Goal: Task Accomplishment & Management: Manage account settings

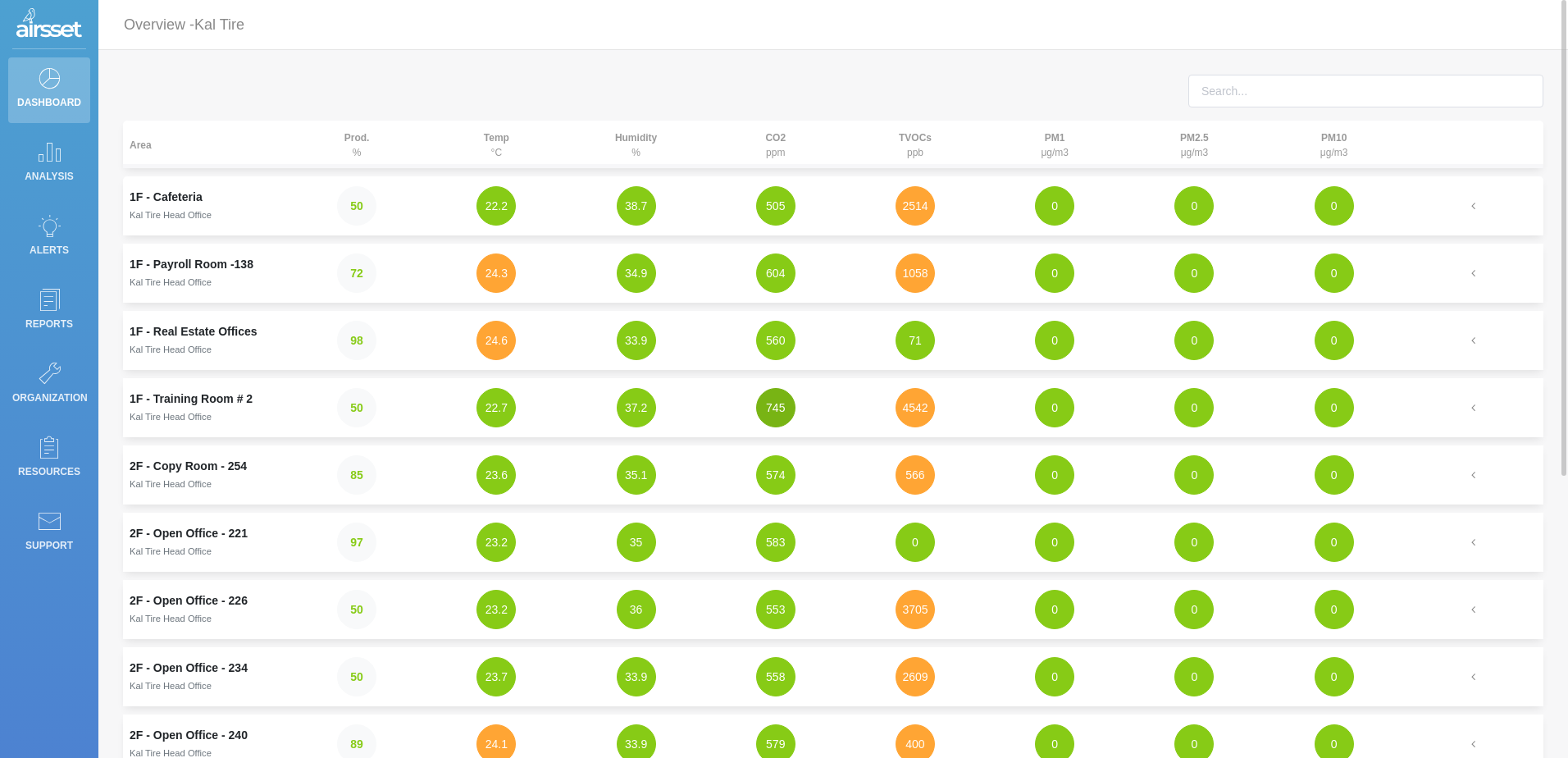
click at [769, 420] on button "745" at bounding box center [776, 408] width 40 height 40
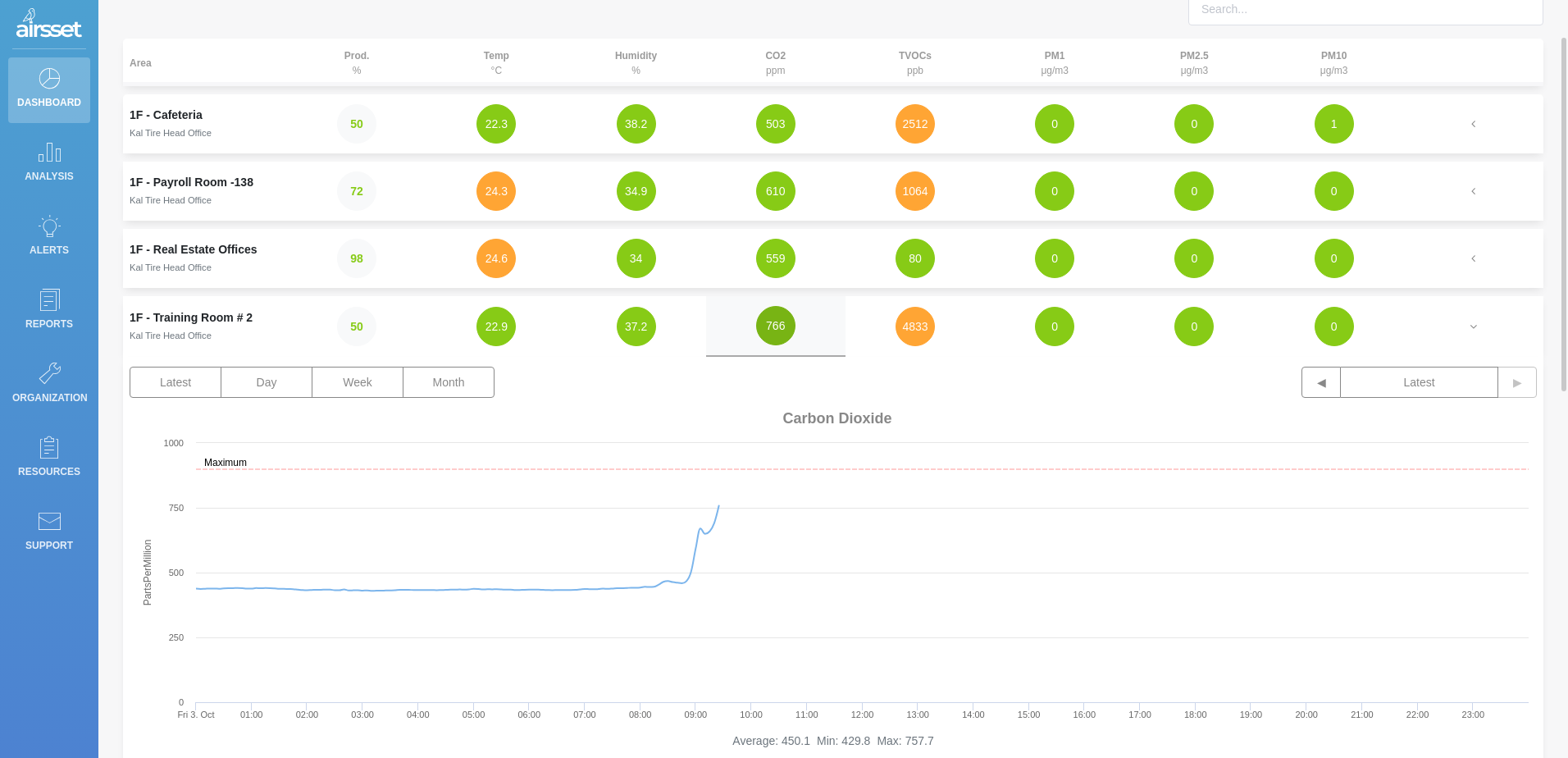
scroll to position [164, 0]
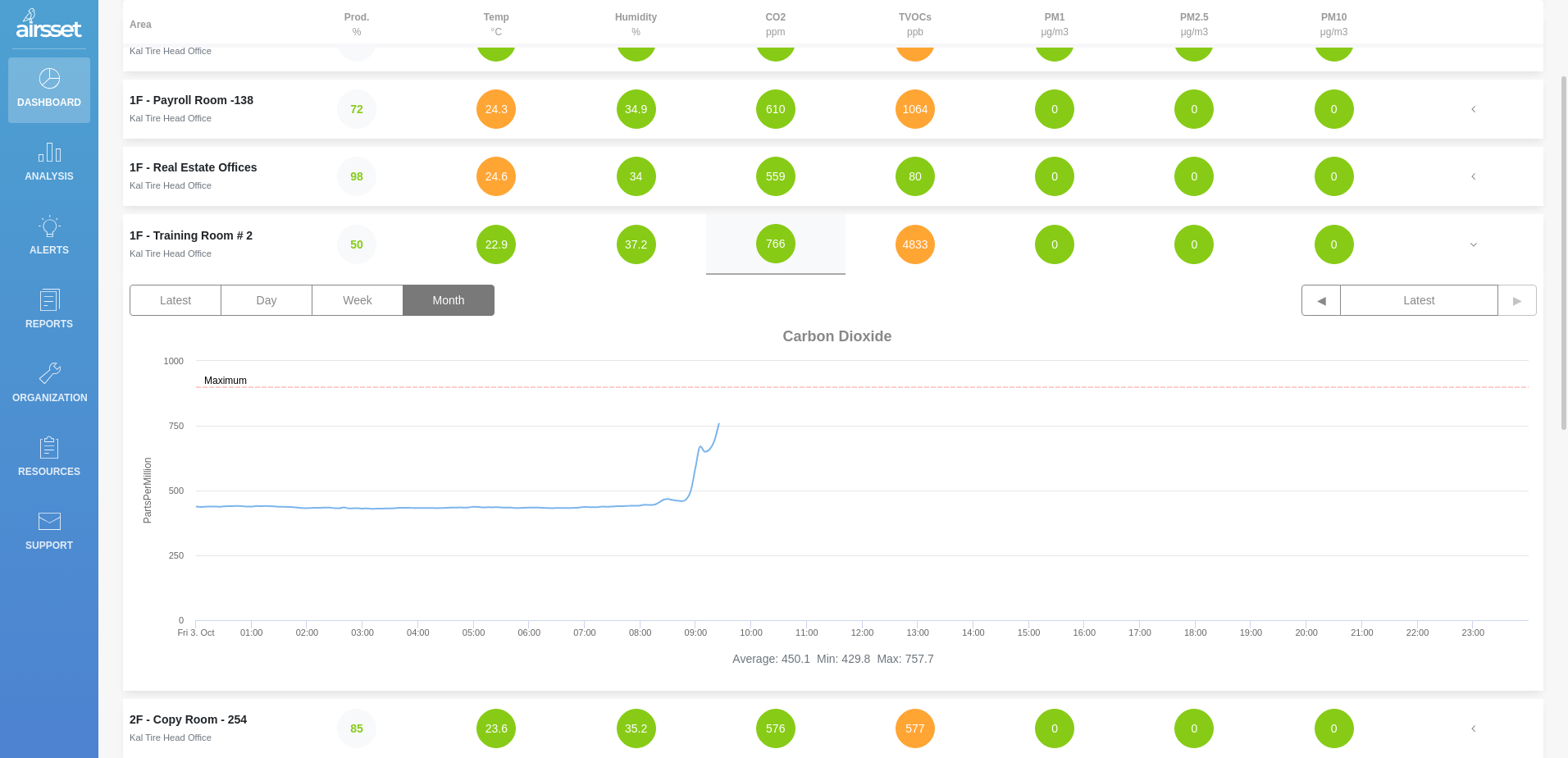
click at [449, 299] on button "Month" at bounding box center [448, 300] width 92 height 31
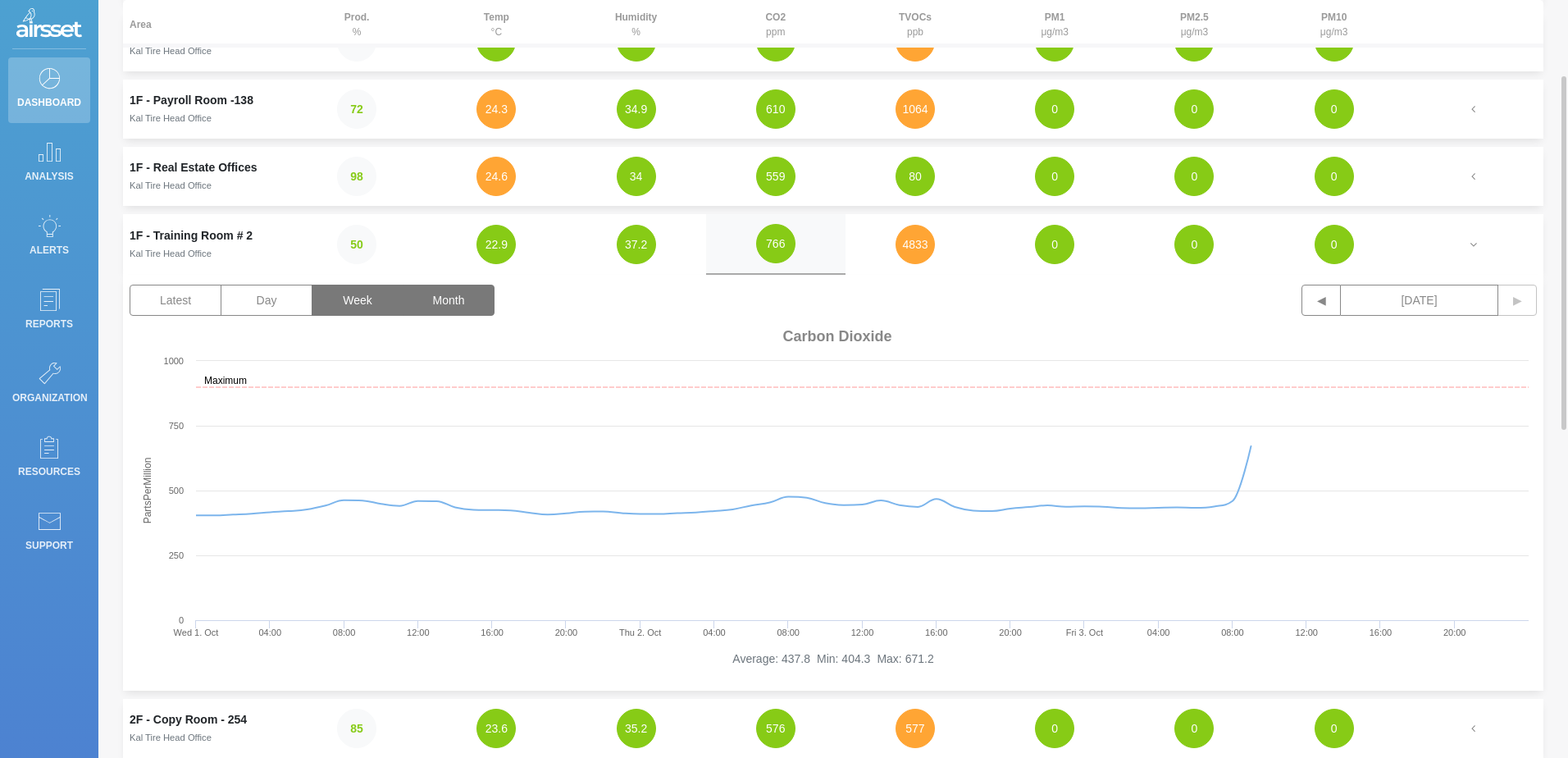
click at [350, 301] on button "Week" at bounding box center [357, 300] width 92 height 31
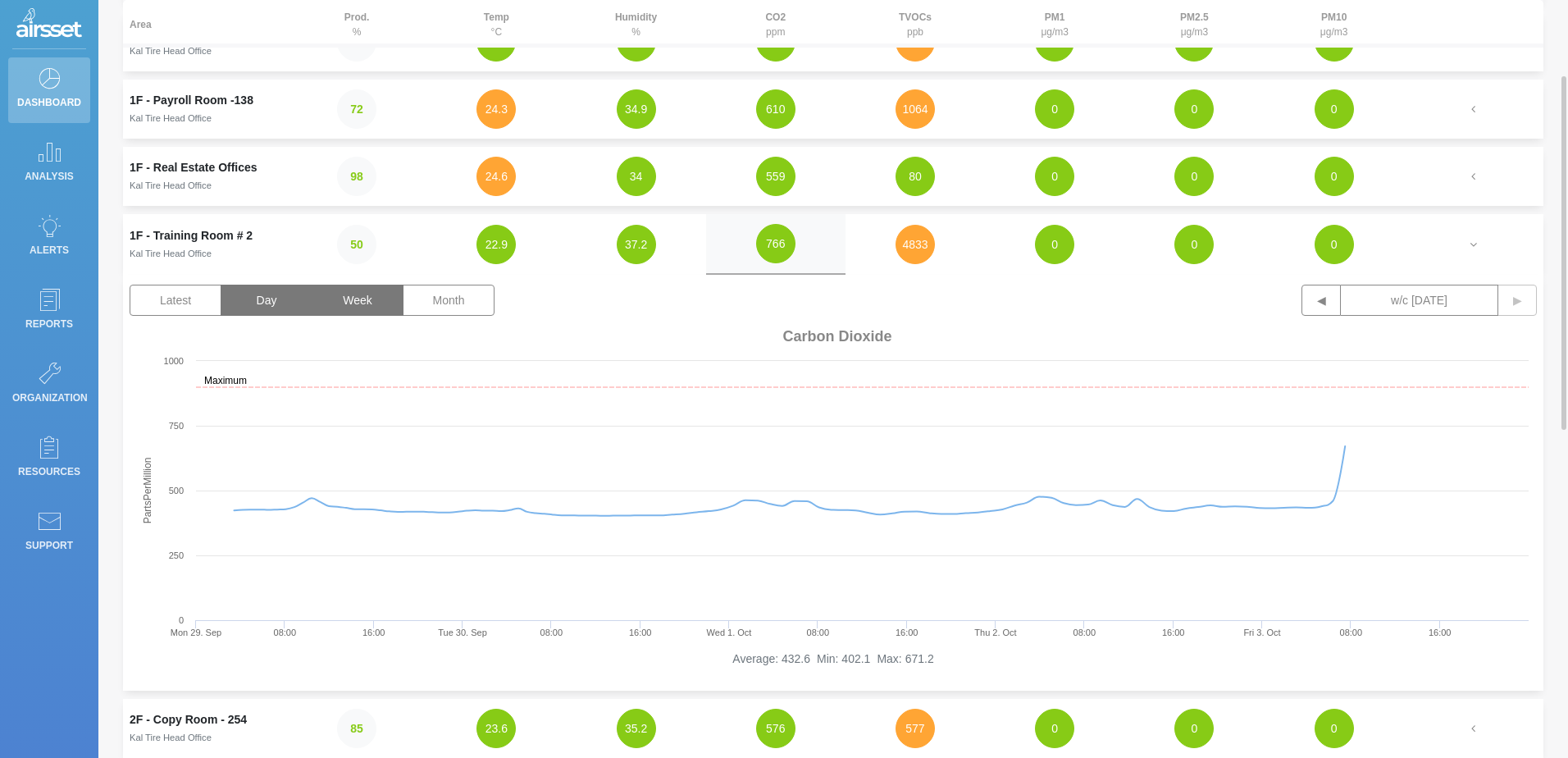
click at [251, 295] on button "Day" at bounding box center [266, 300] width 92 height 31
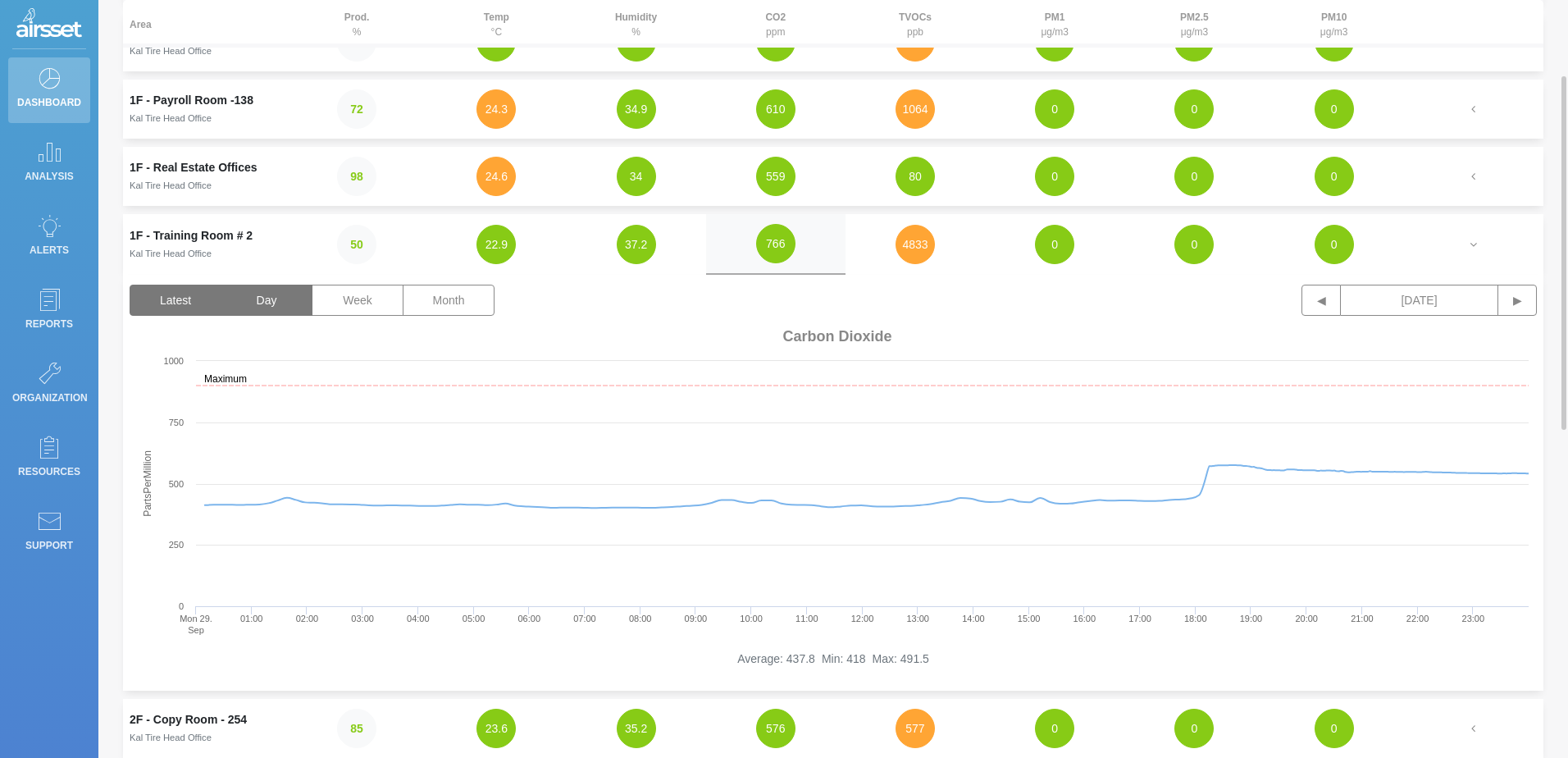
click at [184, 296] on button "Latest" at bounding box center [175, 300] width 92 height 31
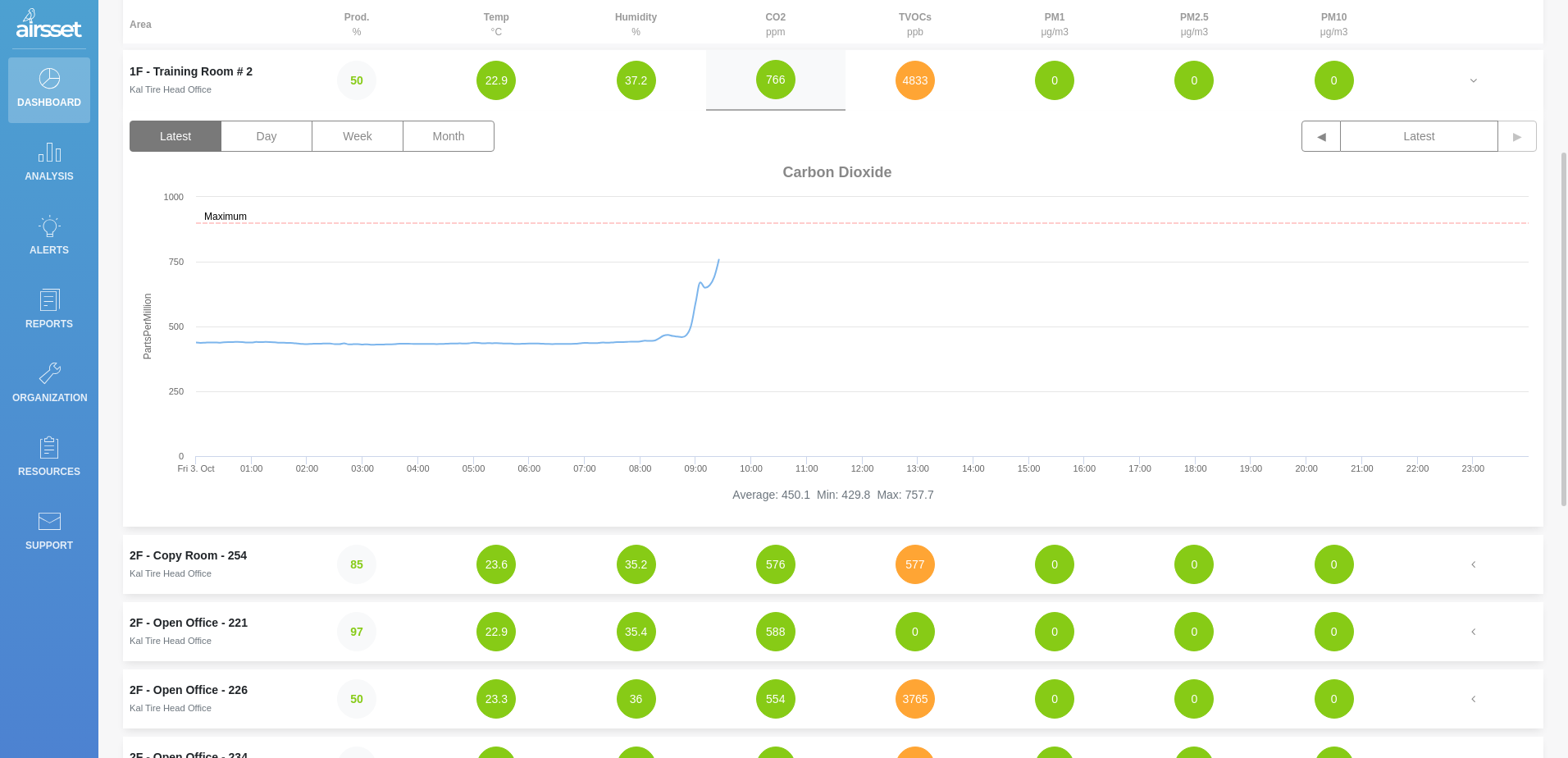
scroll to position [246, 0]
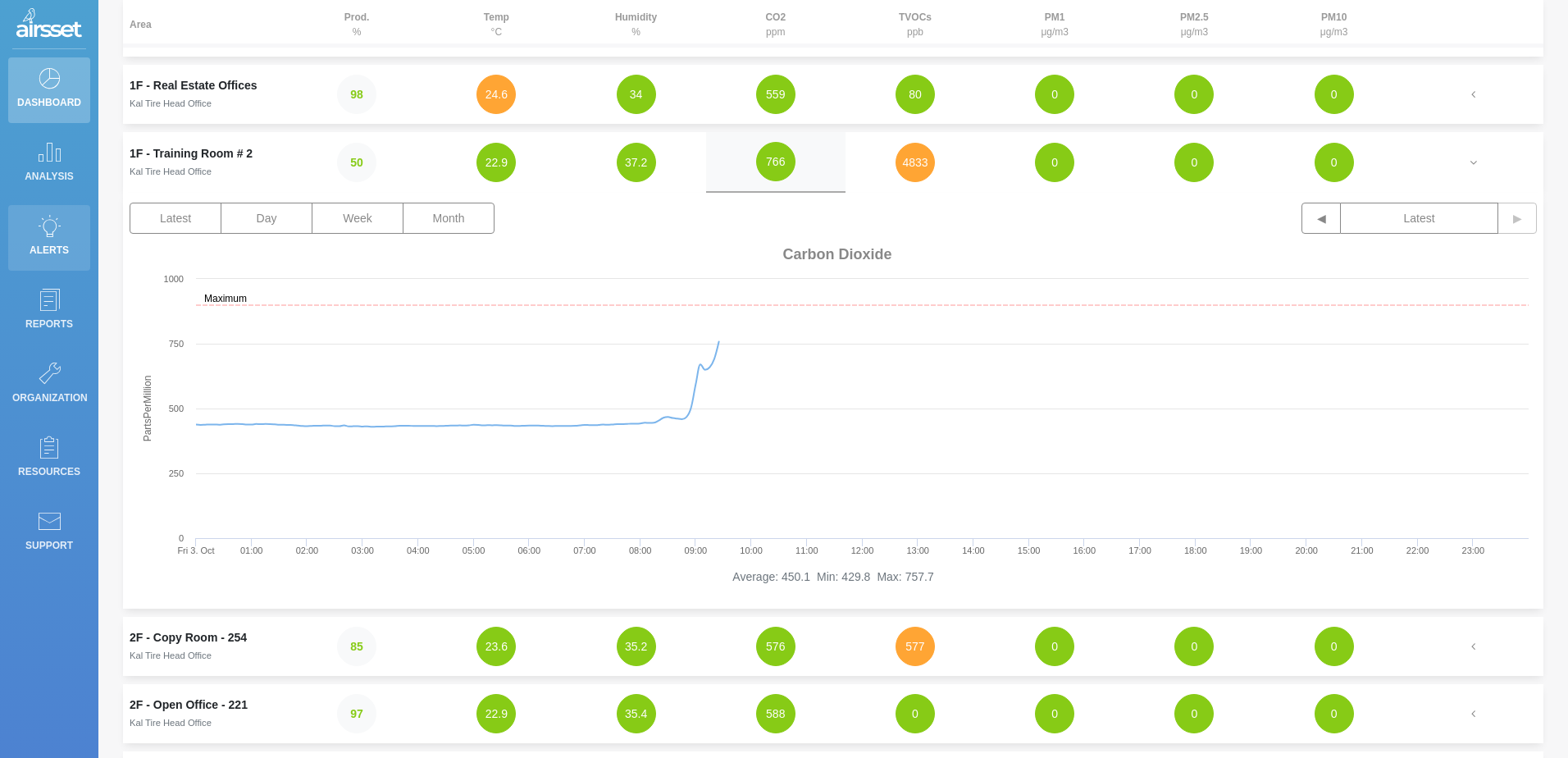
click at [51, 246] on p "Alerts" at bounding box center [48, 249] width 74 height 25
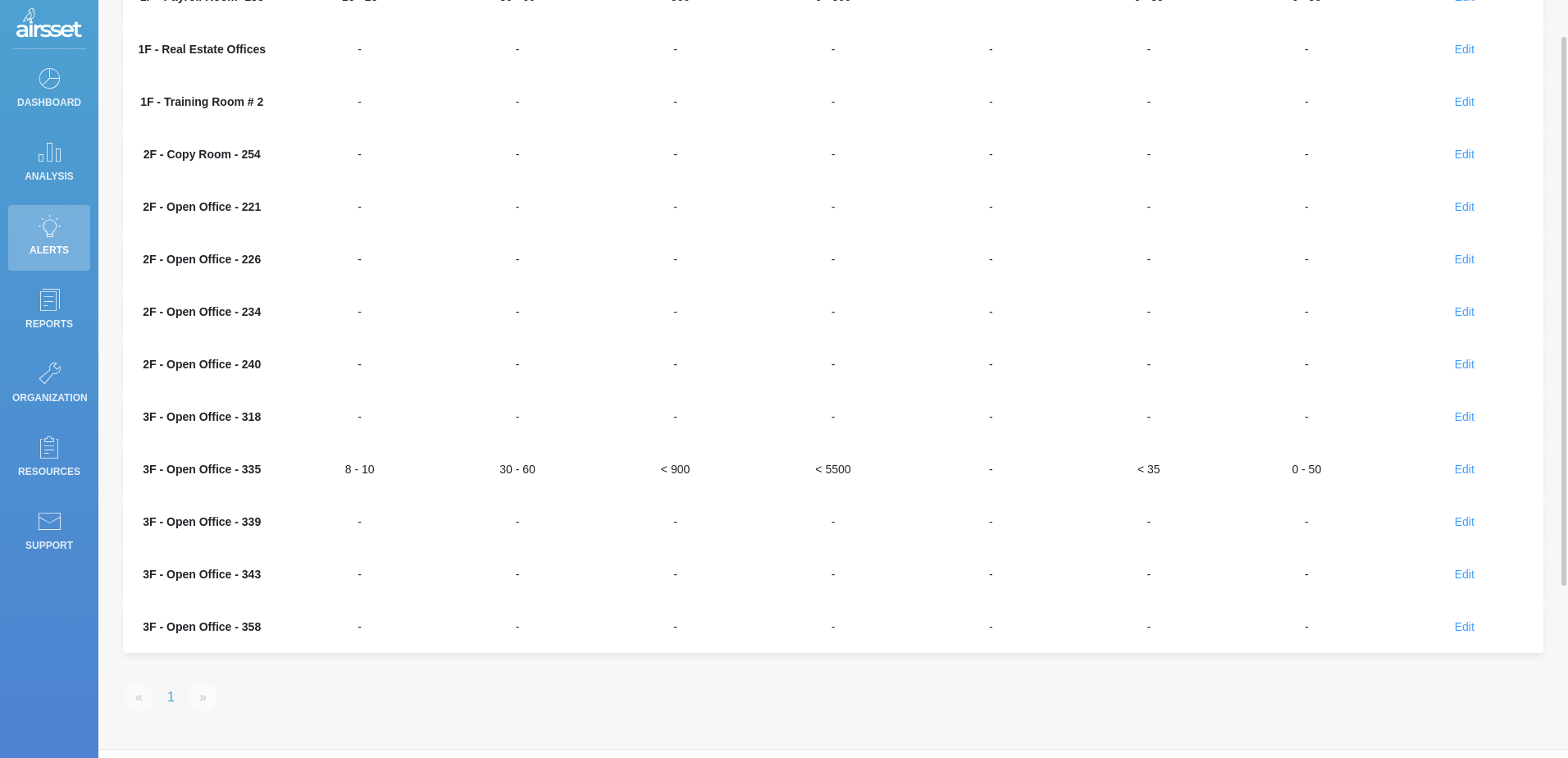
scroll to position [164, 0]
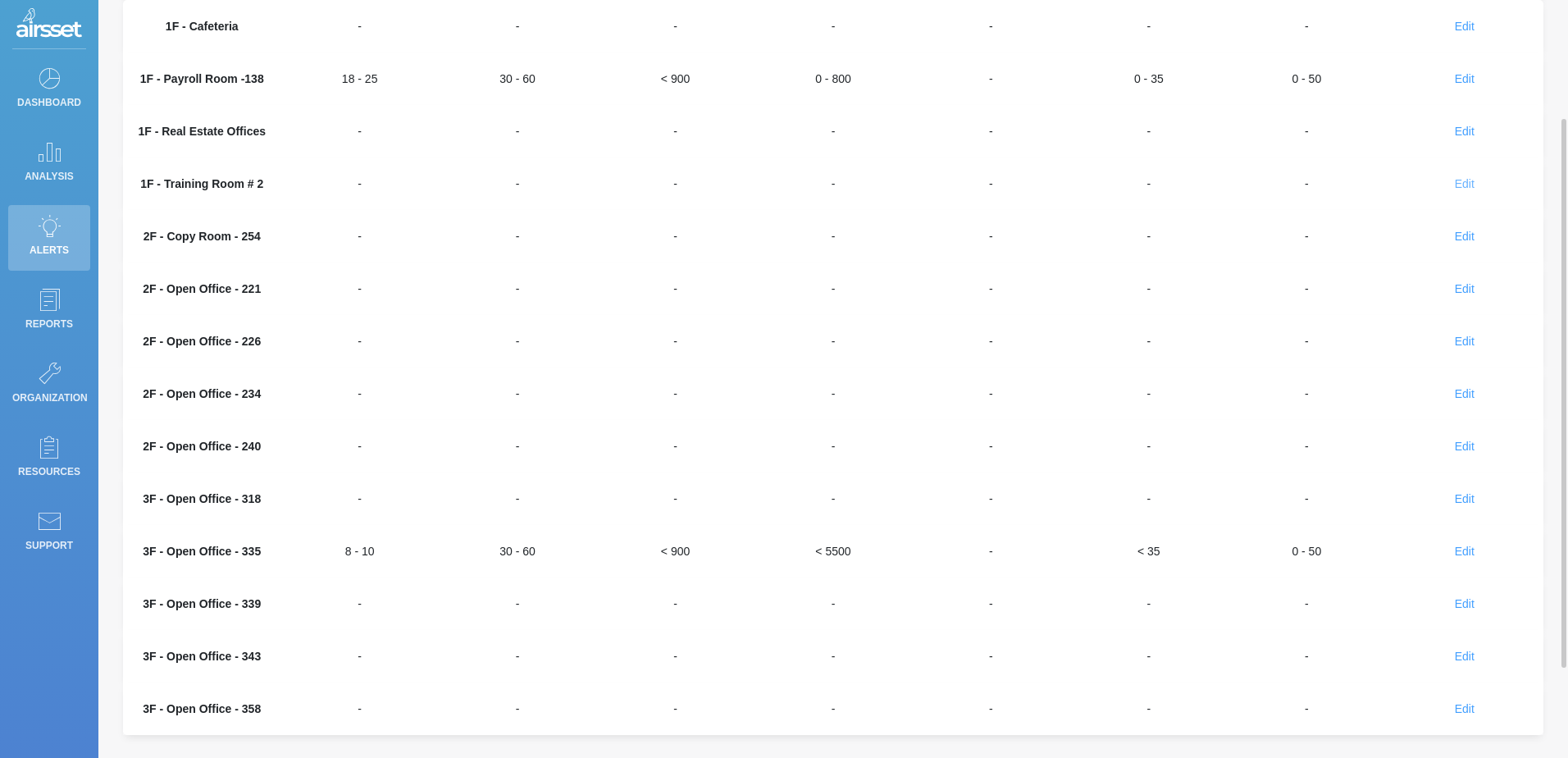
click at [1459, 182] on span "Edit" at bounding box center [1464, 183] width 20 height 13
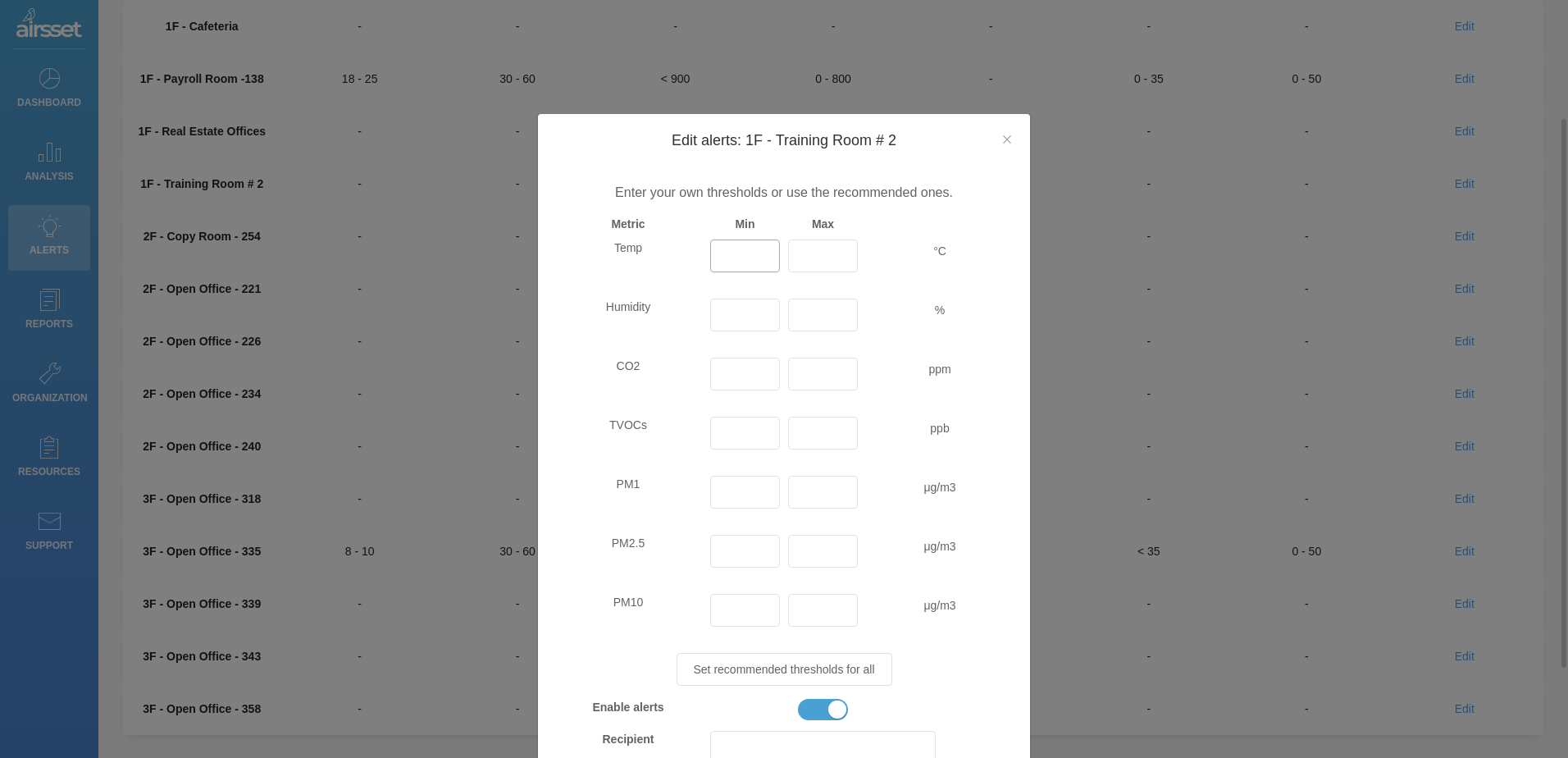
click at [742, 256] on input "Edit alerts: 1F - Training Room # 2" at bounding box center [745, 255] width 69 height 33
type input "20"
click at [818, 259] on input "Edit alerts: 1F - Training Room # 2" at bounding box center [822, 255] width 69 height 33
click at [723, 671] on span "Set recommended thresholds for all" at bounding box center [784, 669] width 181 height 13
type input "24"
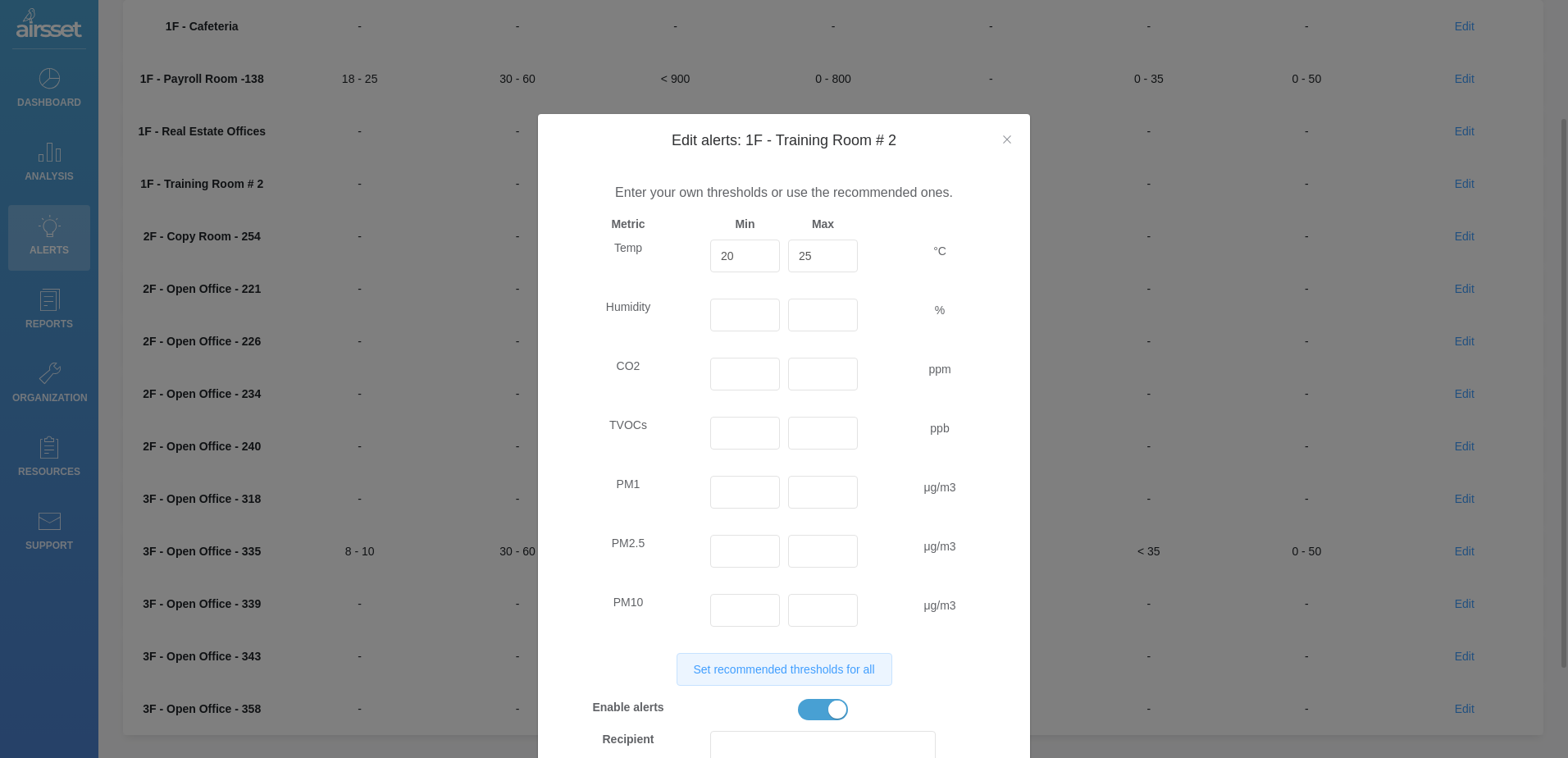
type input "30"
type input "60"
type input "900"
type input "120"
type input "35"
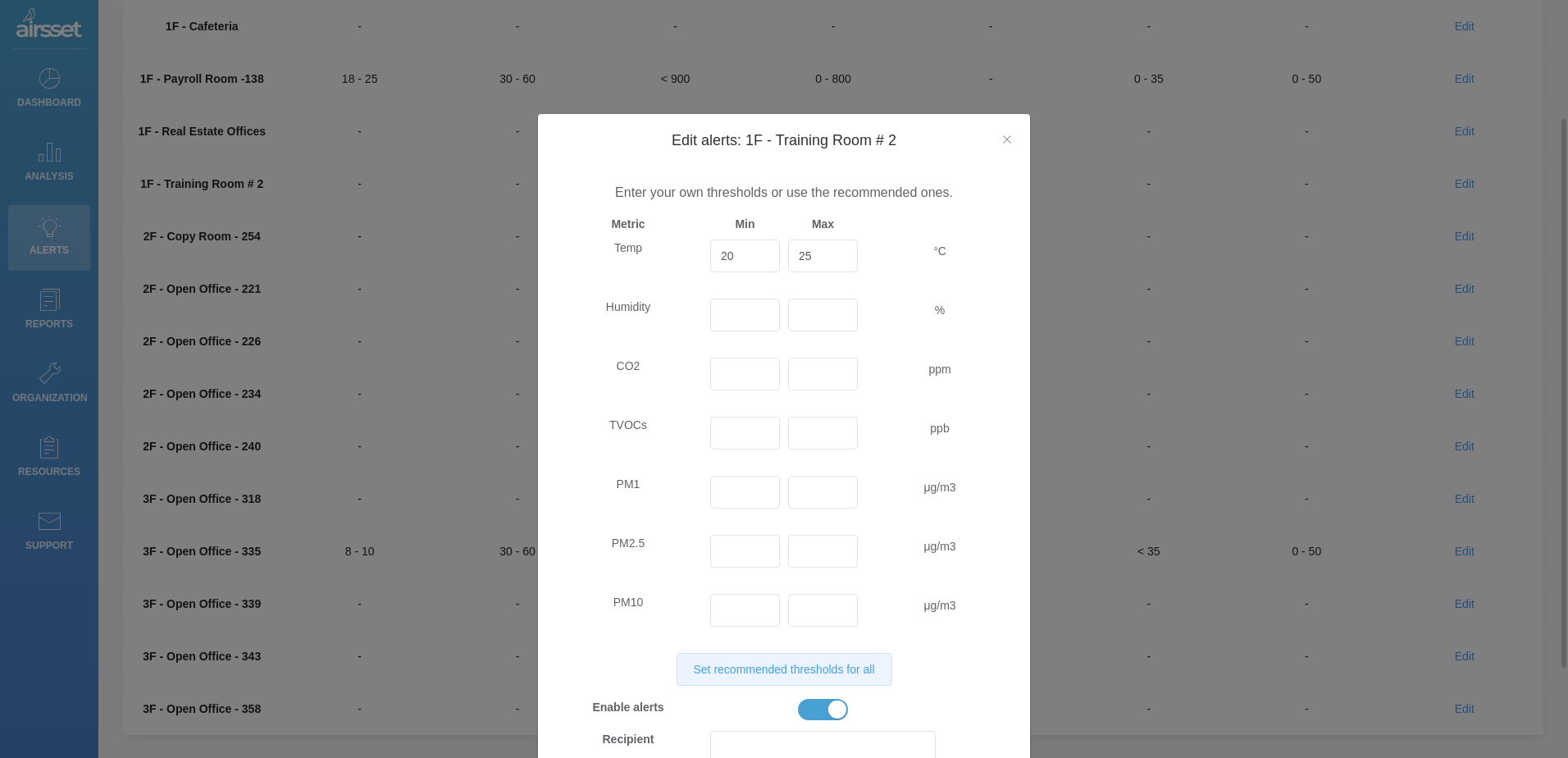
type input "0"
type input "50"
drag, startPoint x: 809, startPoint y: 256, endPoint x: 784, endPoint y: 265, distance: 26.6
click at [787, 265] on input "24" at bounding box center [822, 255] width 69 height 33
click at [893, 288] on span "Temp 20 24 °C Humidity 30 60 % CO2 900 ppm TVOCs 120 ppb PM1 μg/m3 PM2.5 35 μg/…" at bounding box center [784, 522] width 459 height 567
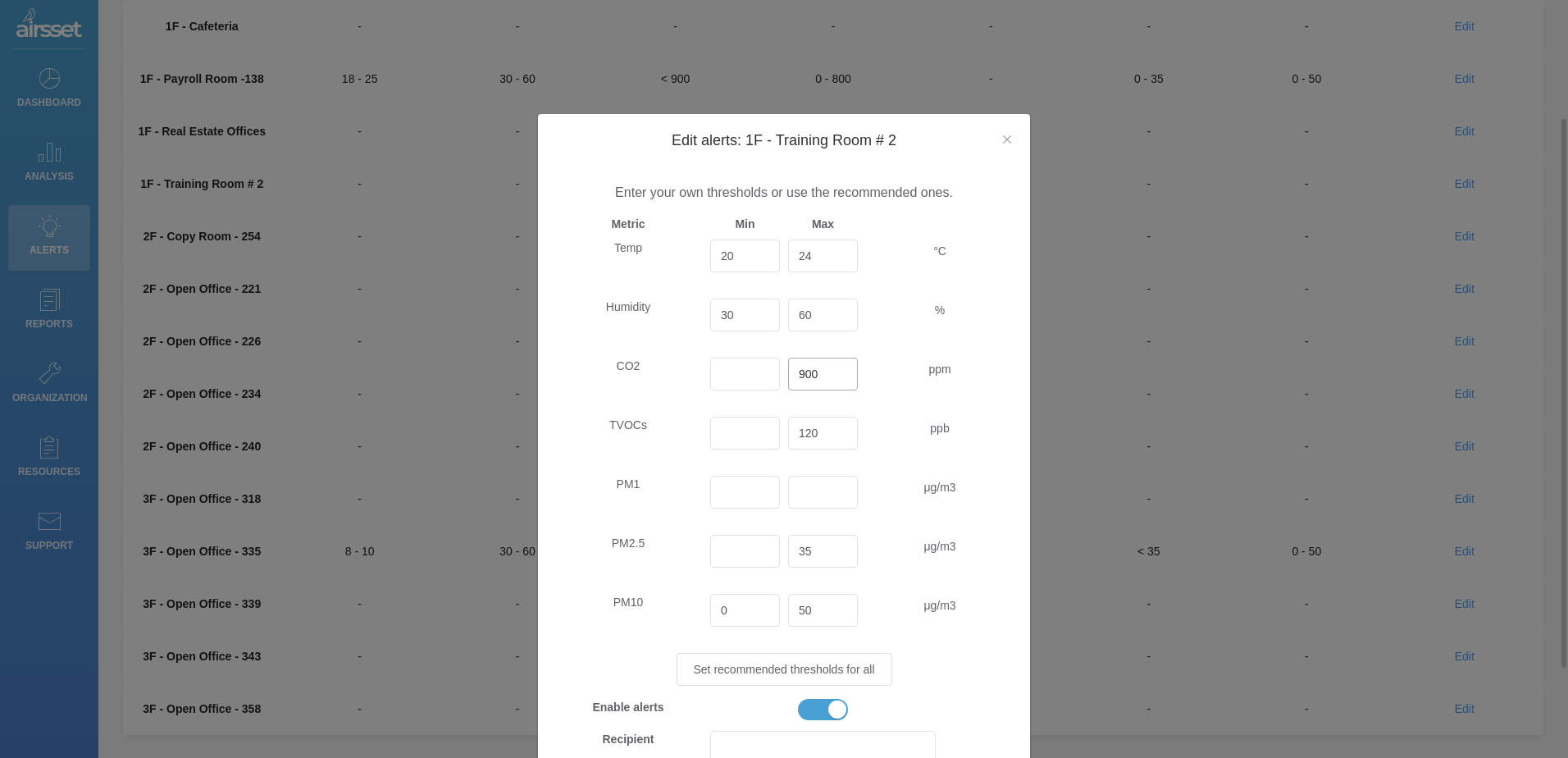
drag, startPoint x: 844, startPoint y: 381, endPoint x: 730, endPoint y: 389, distance: 114.3
click at [730, 389] on div "CO2 900 ppm" at bounding box center [784, 380] width 467 height 46
type input "800"
click at [821, 495] on input "Edit alerts: 1F - Training Room # 2" at bounding box center [822, 492] width 69 height 33
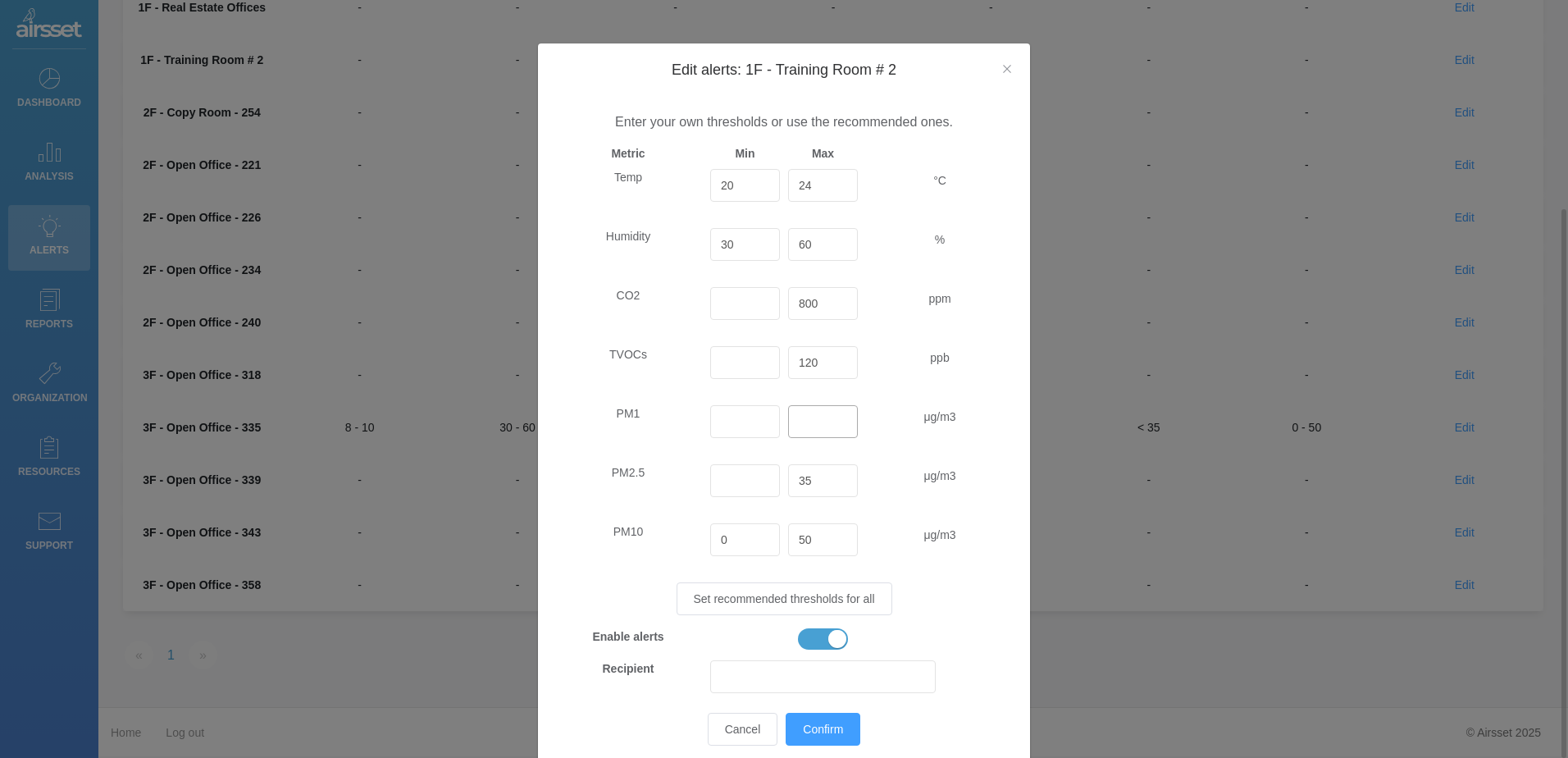
scroll to position [124, 0]
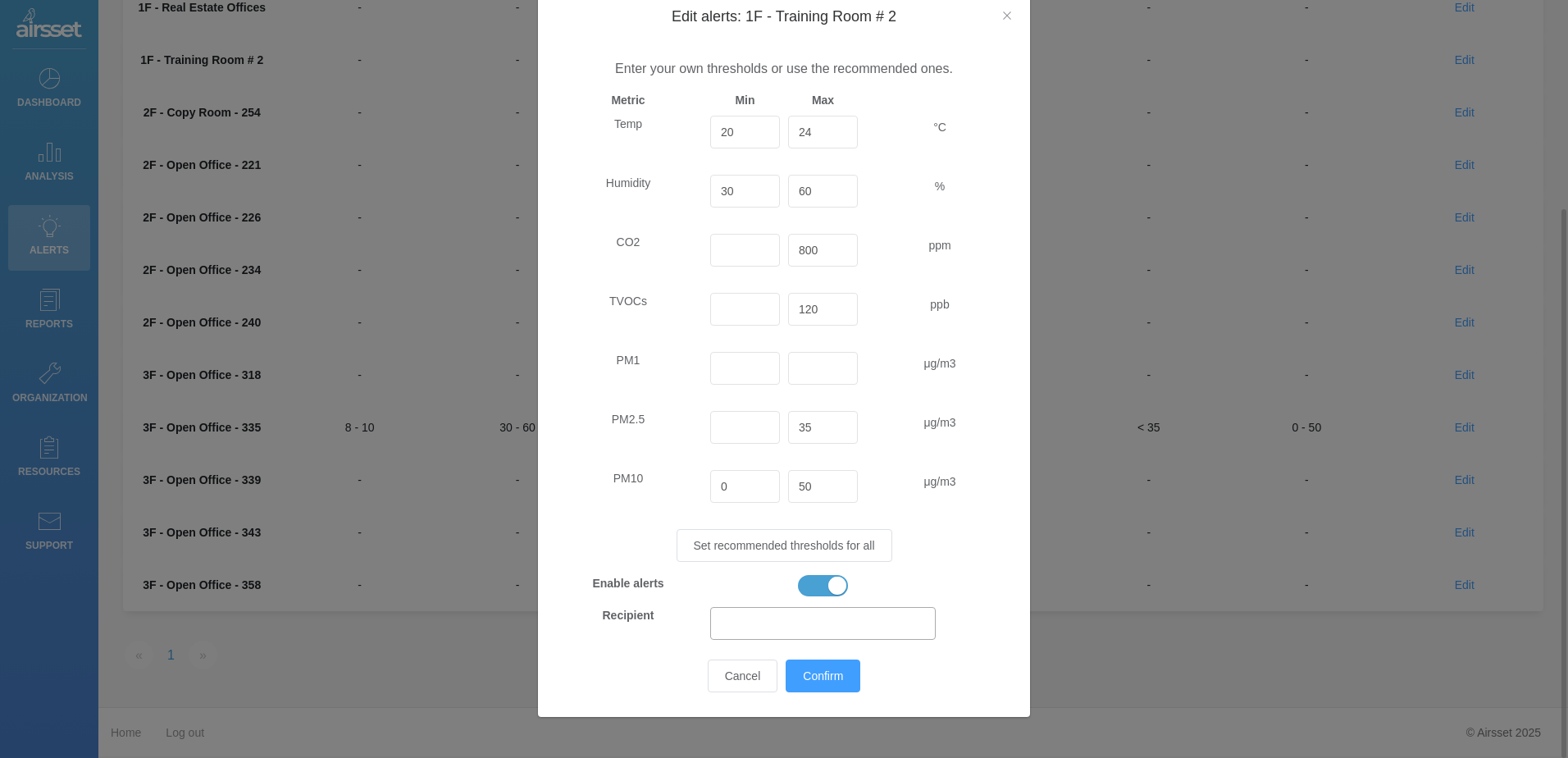
click at [738, 616] on input "Edit alerts: 1F - Training Room # 2" at bounding box center [823, 622] width 226 height 33
type input "[EMAIL_ADDRESS][DOMAIN_NAME]"
click at [831, 676] on span "Confirm" at bounding box center [822, 675] width 41 height 13
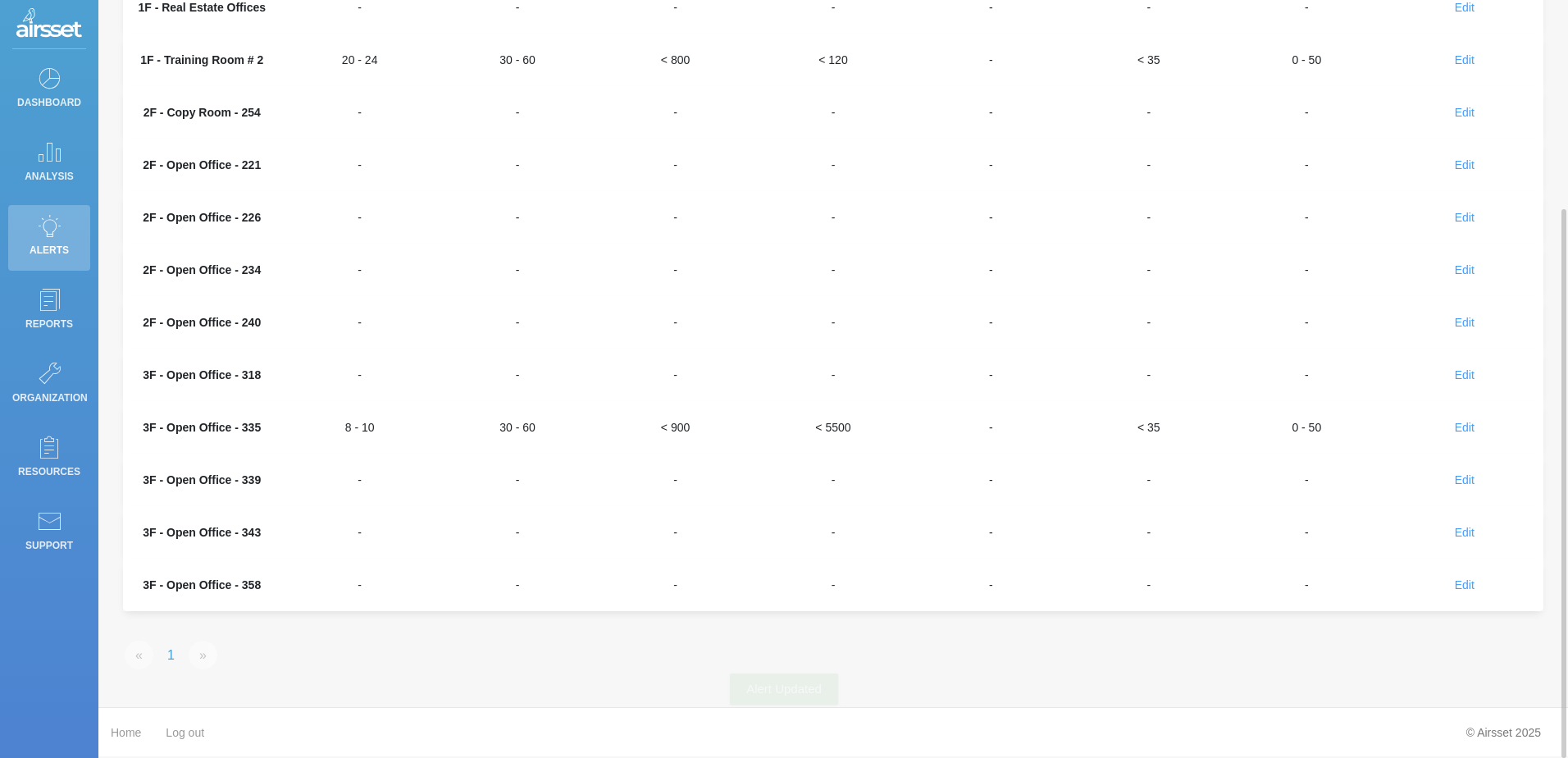
scroll to position [0, 0]
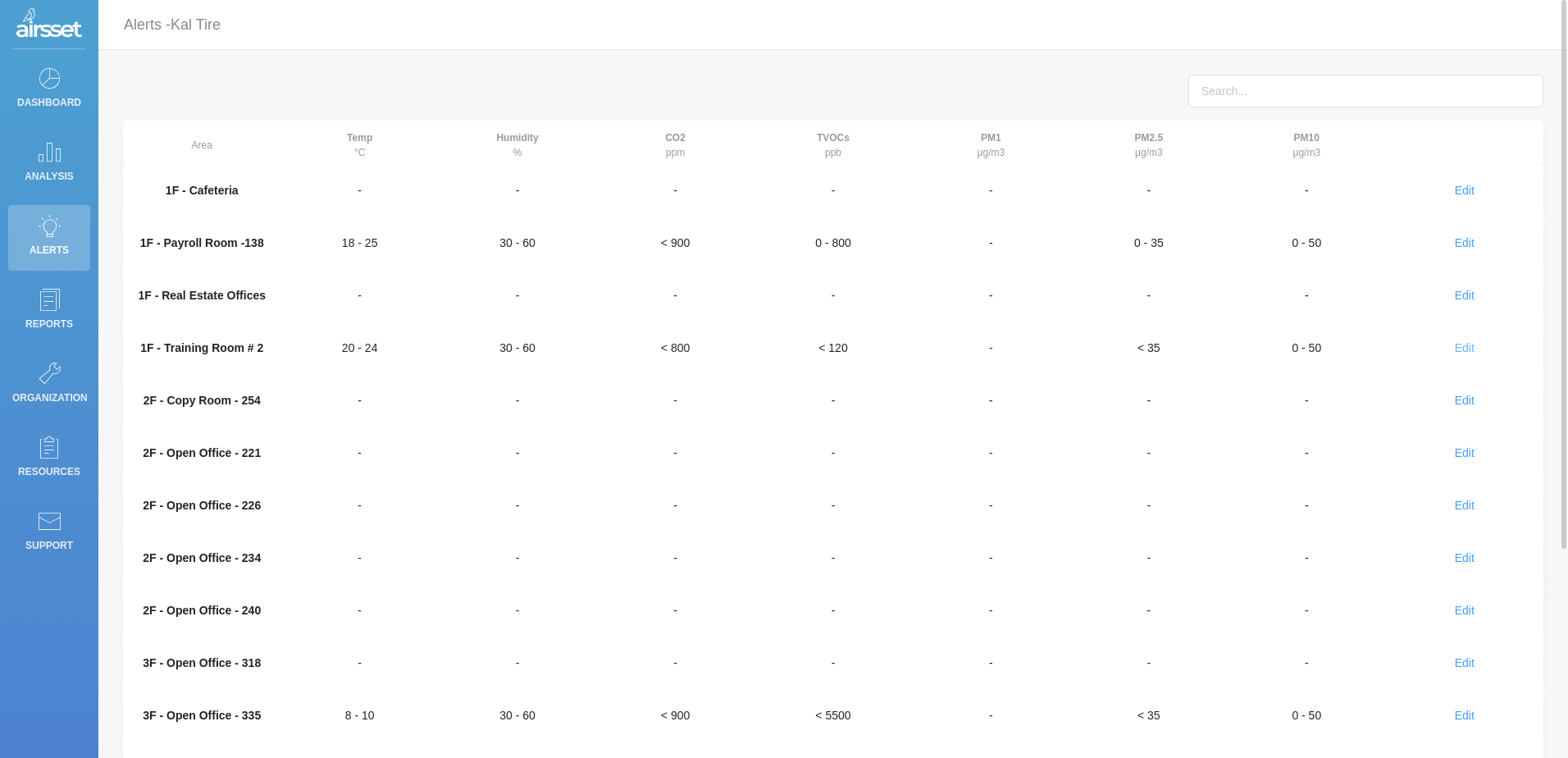
click at [1463, 345] on span "Edit" at bounding box center [1464, 347] width 20 height 13
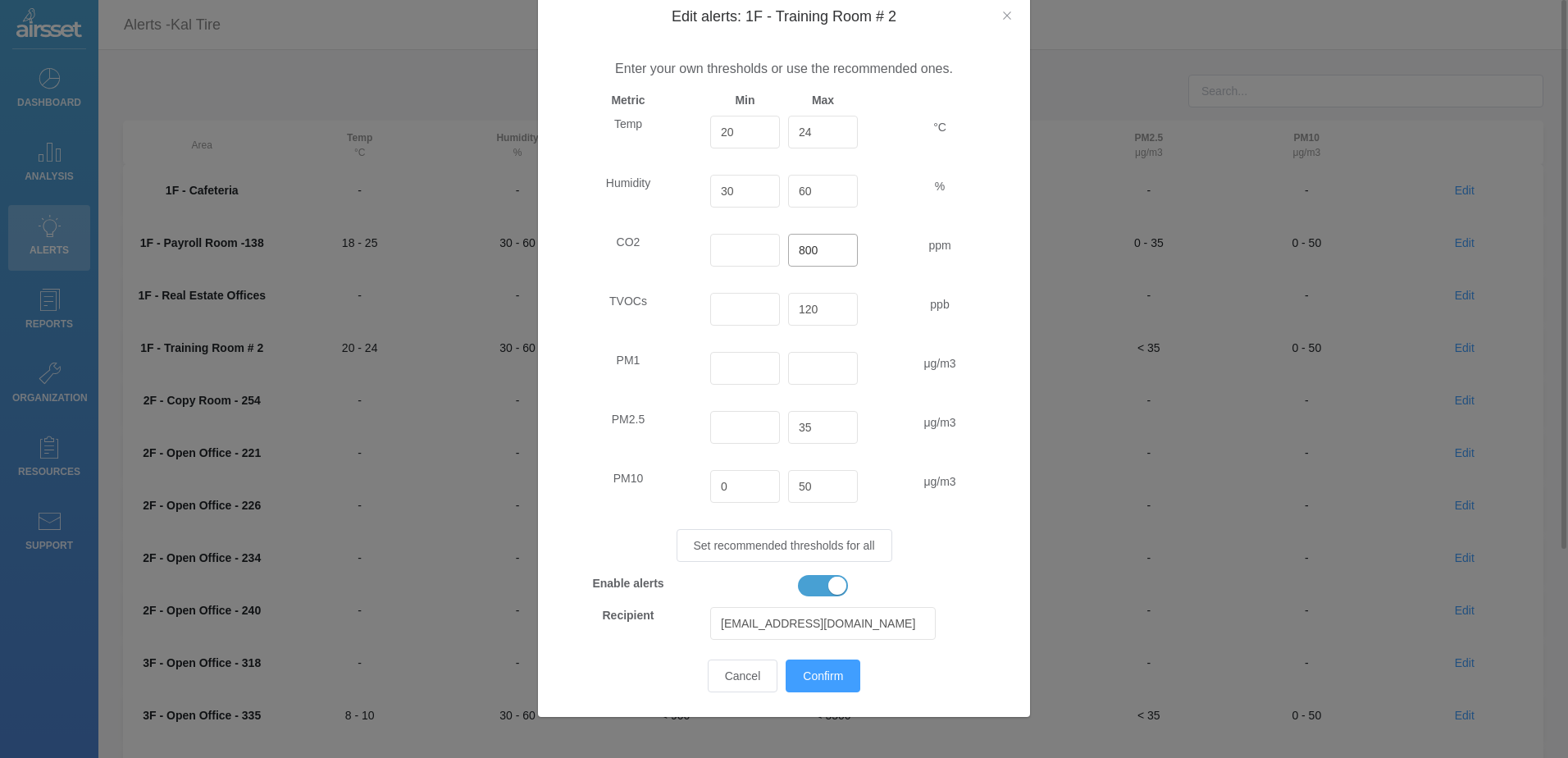
drag, startPoint x: 826, startPoint y: 254, endPoint x: 688, endPoint y: 280, distance: 140.4
click at [688, 280] on span "Temp 20 24 °C Humidity 30 60 % CO2 800 ppm TVOCs 120 ppb PM1 μg/m3 PM2.5 35 μg/…" at bounding box center [784, 399] width 459 height 567
type input "900"
click at [728, 366] on input "Edit alerts: 1F - Training Room # 2" at bounding box center [745, 368] width 69 height 33
click at [810, 667] on button "Confirm" at bounding box center [822, 675] width 74 height 33
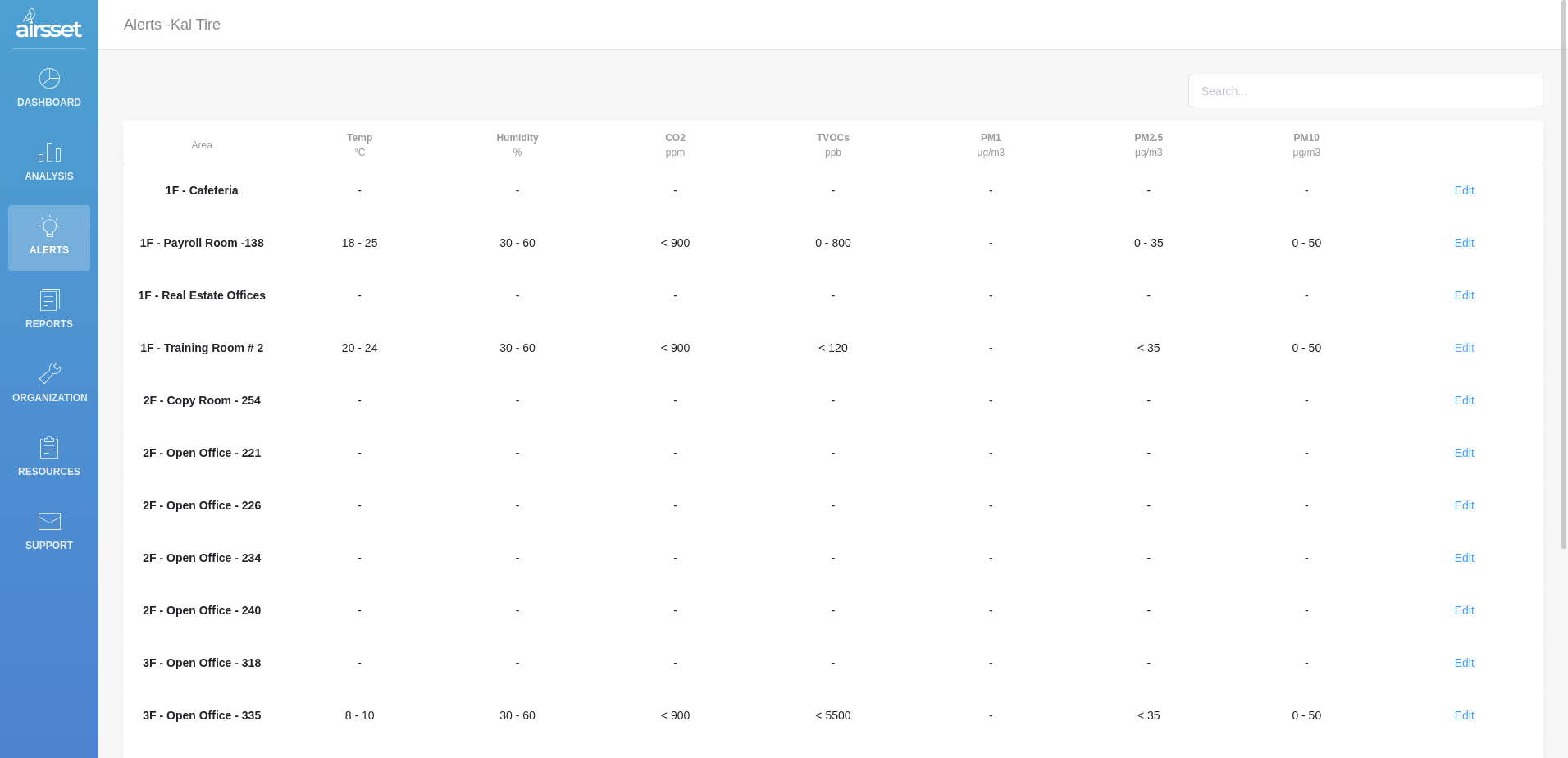
click at [1465, 349] on span "Edit" at bounding box center [1464, 347] width 20 height 13
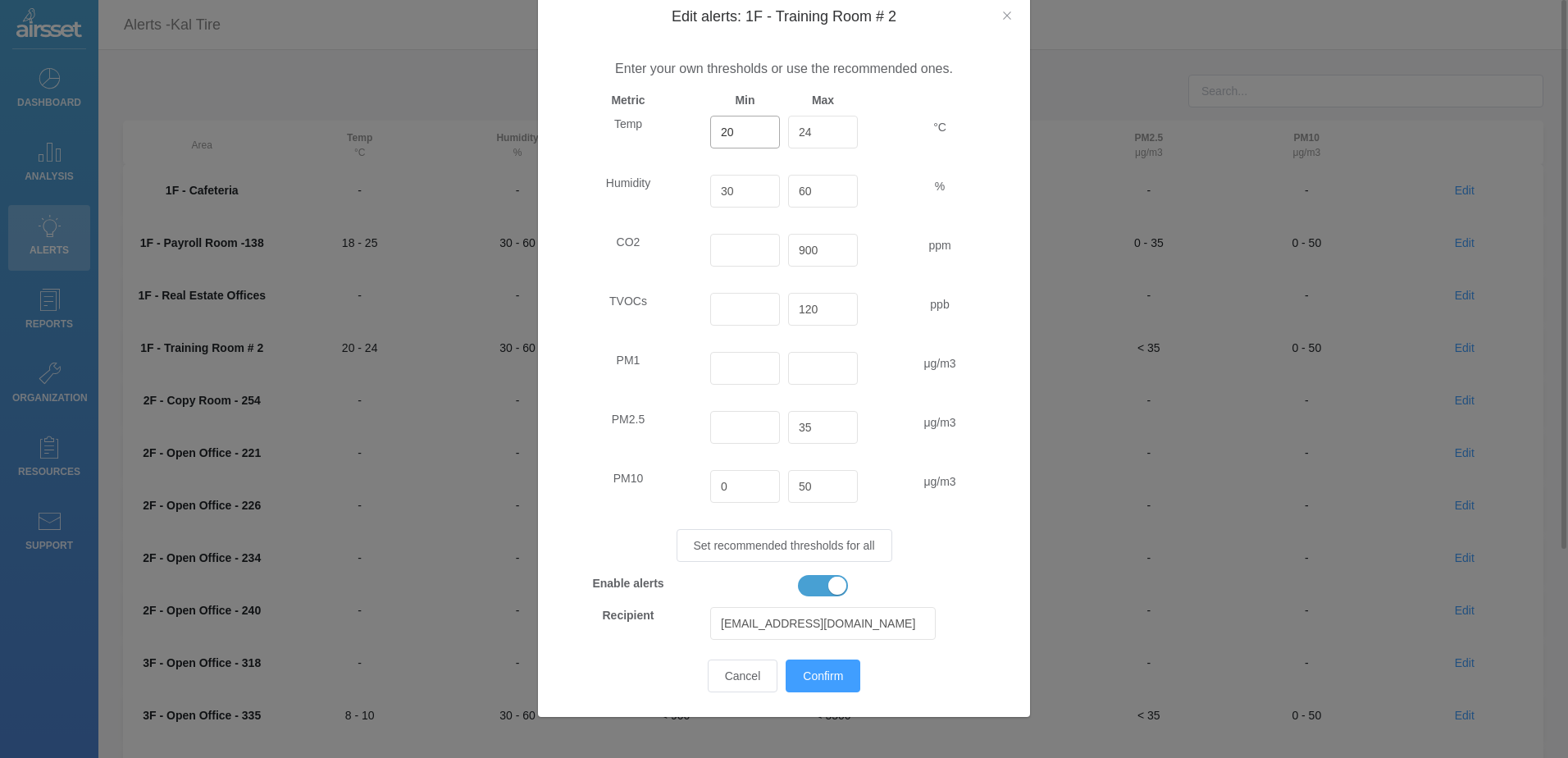
drag, startPoint x: 756, startPoint y: 132, endPoint x: 507, endPoint y: 114, distance: 249.6
click at [513, 115] on div "Edit alerts: 1F - Training Room # 2 Enter your own thresholds or use the recomm…" at bounding box center [784, 379] width 1568 height 758
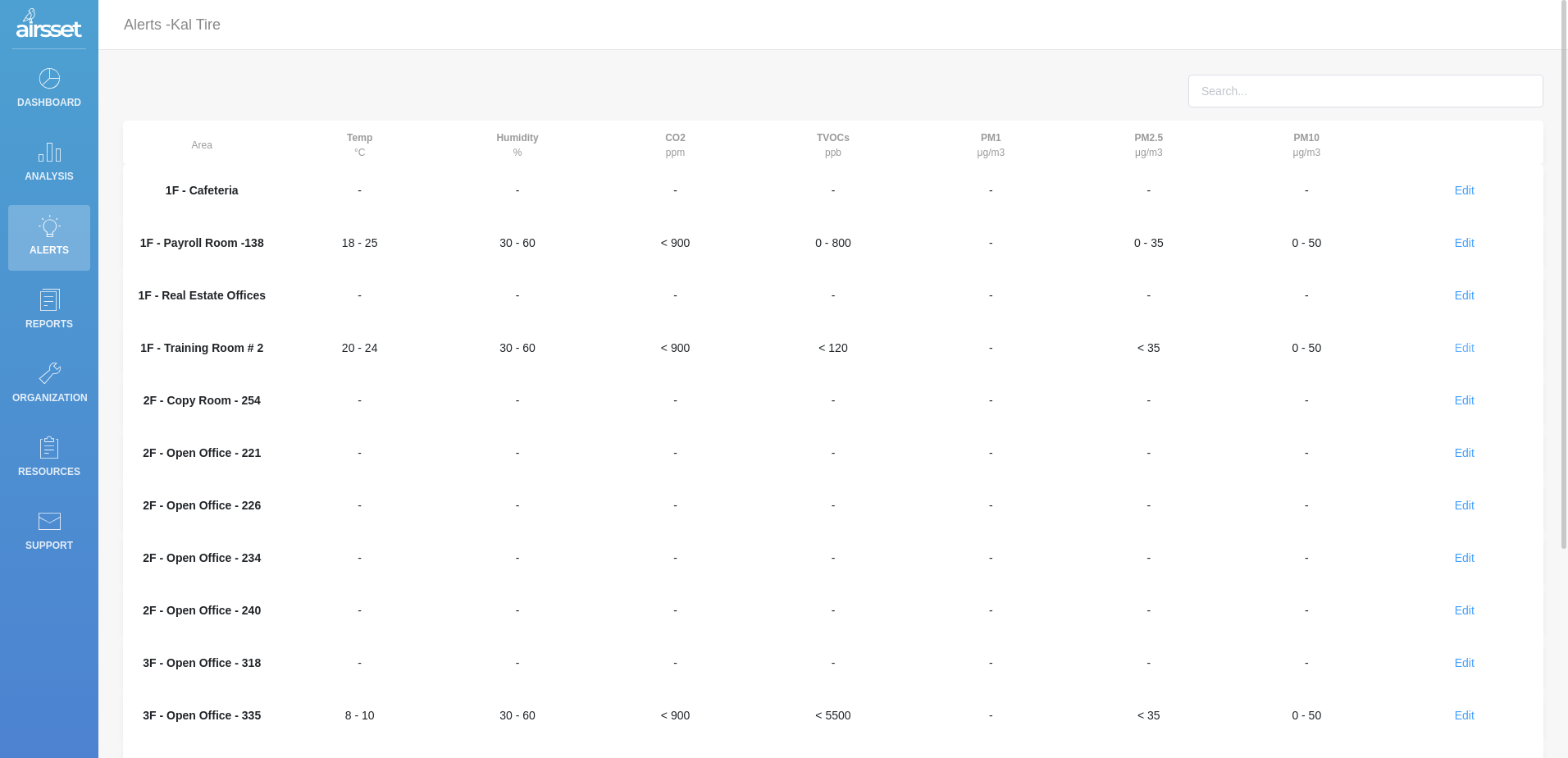
click at [1463, 341] on span "Edit" at bounding box center [1464, 347] width 20 height 13
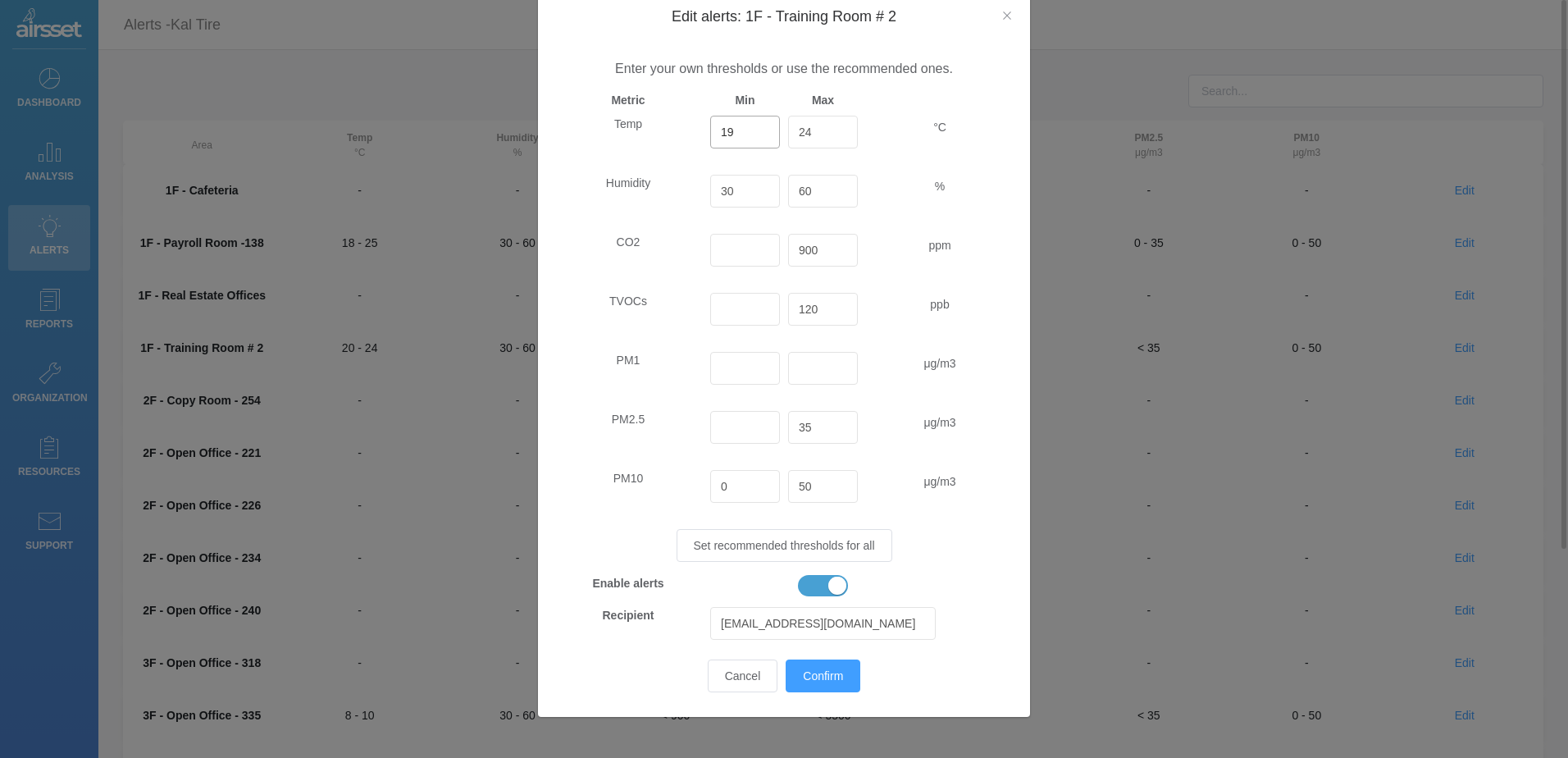
type input "19"
click at [732, 258] on input "Edit alerts: 1F - Training Room # 2" at bounding box center [745, 249] width 69 height 33
click at [821, 675] on span "Confirm" at bounding box center [822, 675] width 41 height 13
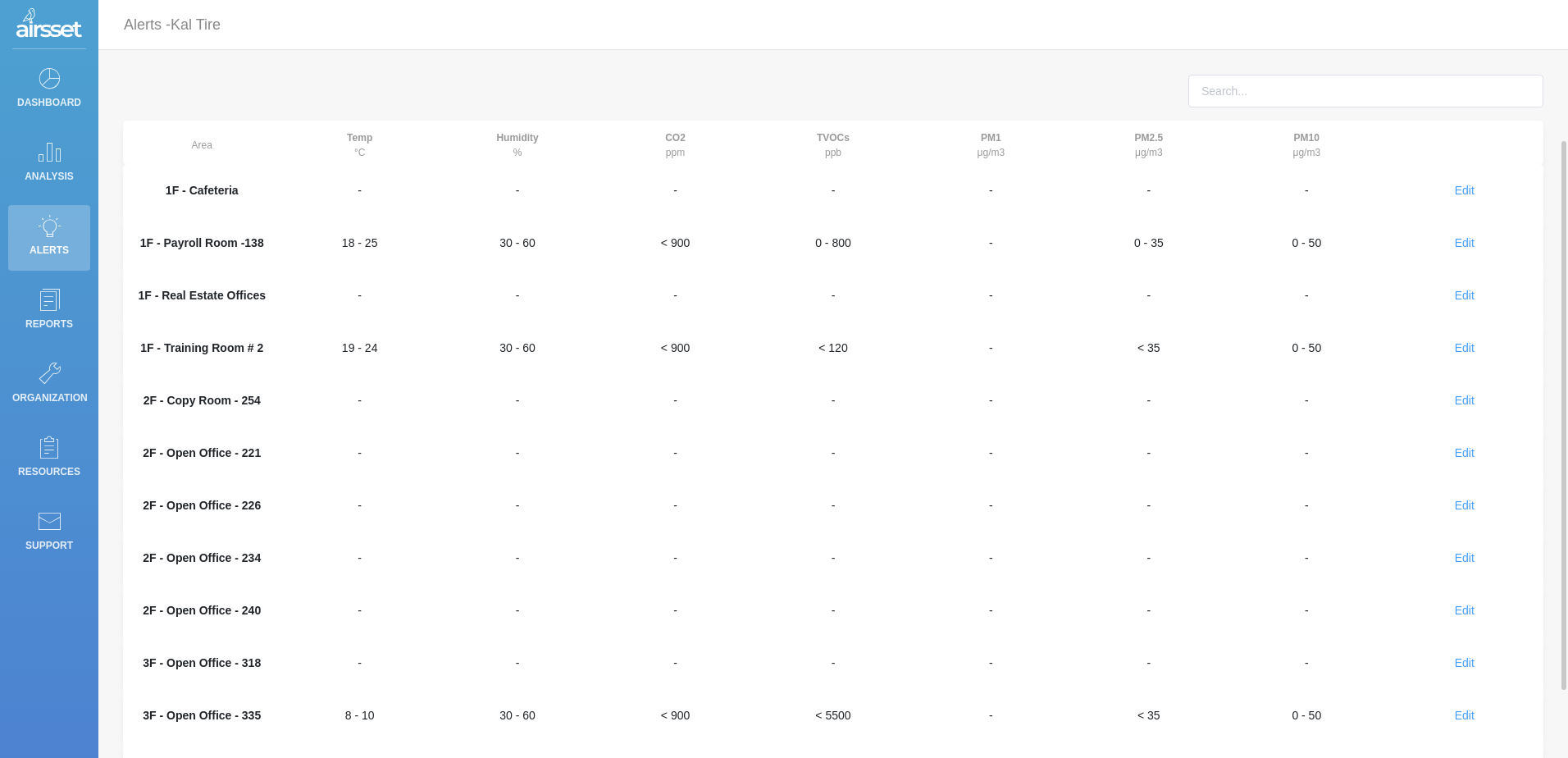
scroll to position [288, 0]
